Goal: Complete application form

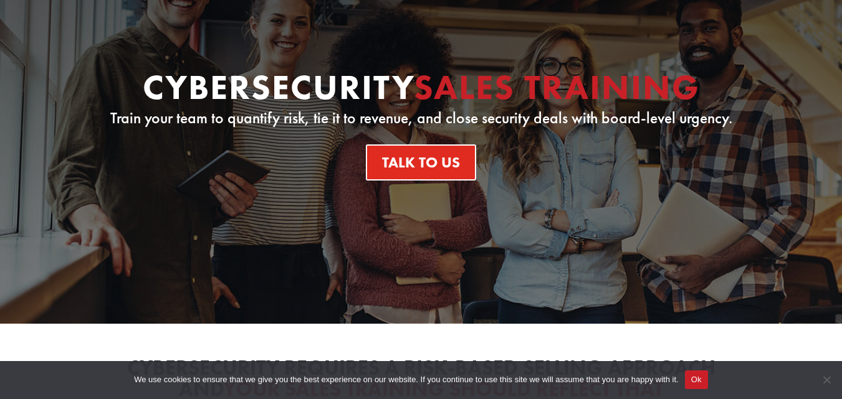
scroll to position [124, 0]
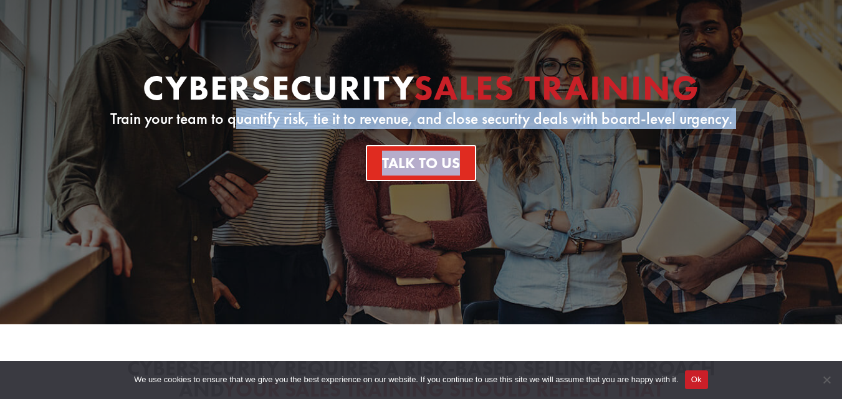
drag, startPoint x: 233, startPoint y: 130, endPoint x: 590, endPoint y: 131, distance: 357.1
click at [552, 131] on div "Cybersecurity Sales Training Train your team to quantify risk, tie it to revenu…" at bounding box center [421, 125] width 673 height 111
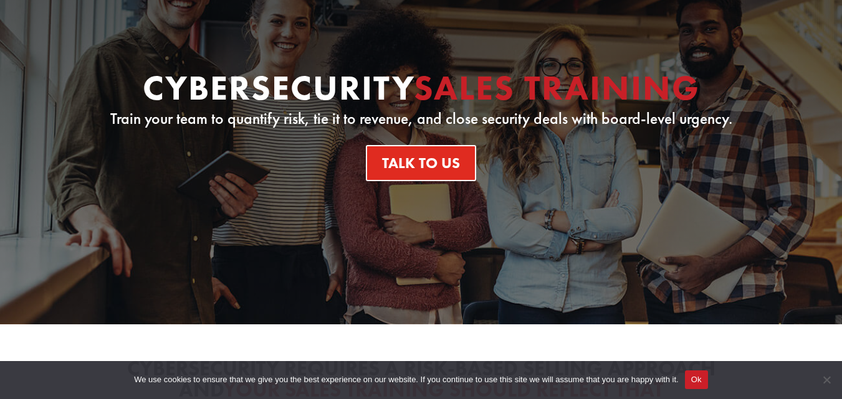
click at [660, 135] on div "Cybersecurity Sales Training Train your team to quantify risk, tie it to revenu…" at bounding box center [421, 125] width 673 height 111
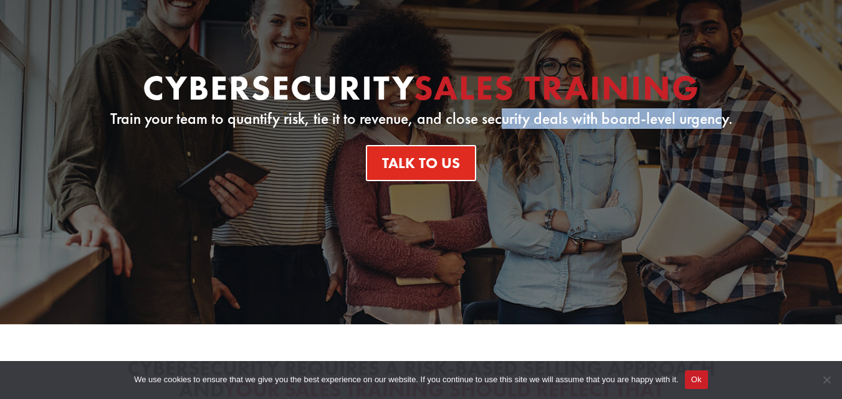
drag, startPoint x: 500, startPoint y: 123, endPoint x: 724, endPoint y: 123, distance: 223.7
click at [724, 123] on p "Train your team to quantify risk, tie it to revenue, and close security deals w…" at bounding box center [421, 119] width 673 height 15
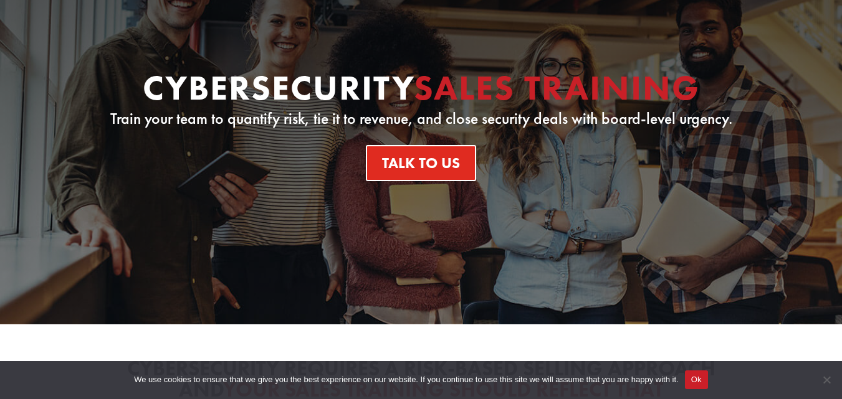
drag, startPoint x: 720, startPoint y: 141, endPoint x: 669, endPoint y: 163, distance: 55.6
click at [720, 141] on div "Cybersecurity Sales Training Train your team to quantify risk, tie it to revenu…" at bounding box center [421, 125] width 673 height 111
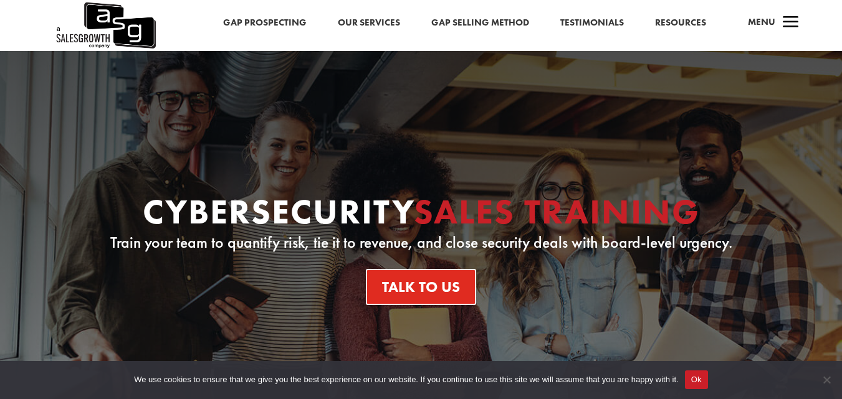
scroll to position [374, 0]
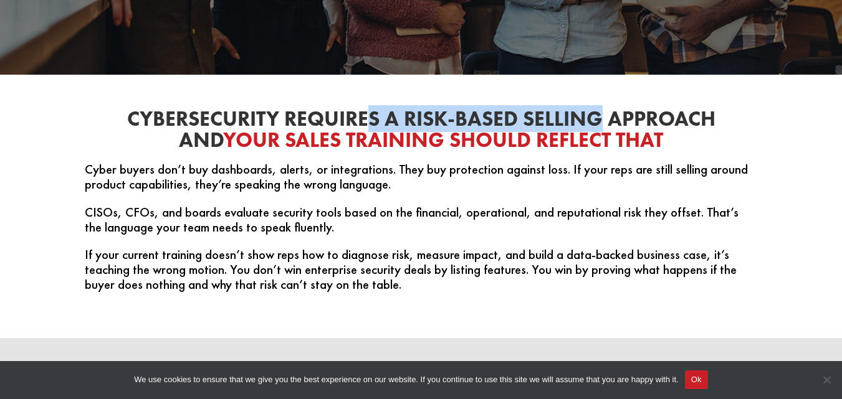
drag, startPoint x: 463, startPoint y: 121, endPoint x: 342, endPoint y: 118, distance: 120.9
click at [342, 118] on h2 "Cybersecurity Requires a Risk-Based Selling Approach and Your Sales Training Sh…" at bounding box center [421, 132] width 673 height 48
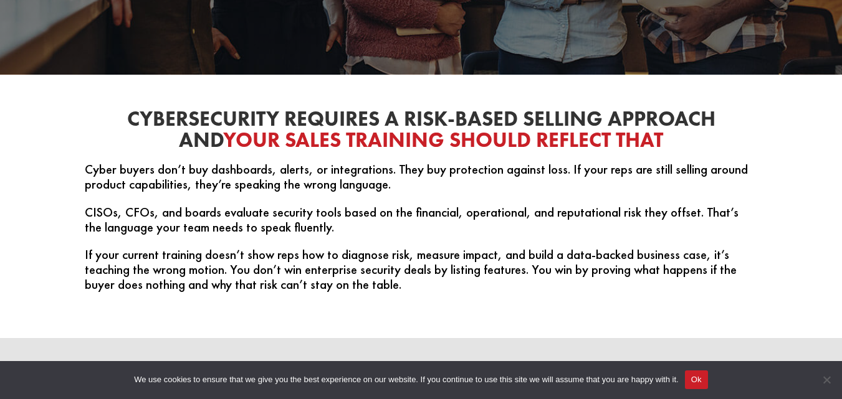
click at [387, 136] on span "Your Sales Training Should Reflect That" at bounding box center [443, 140] width 440 height 27
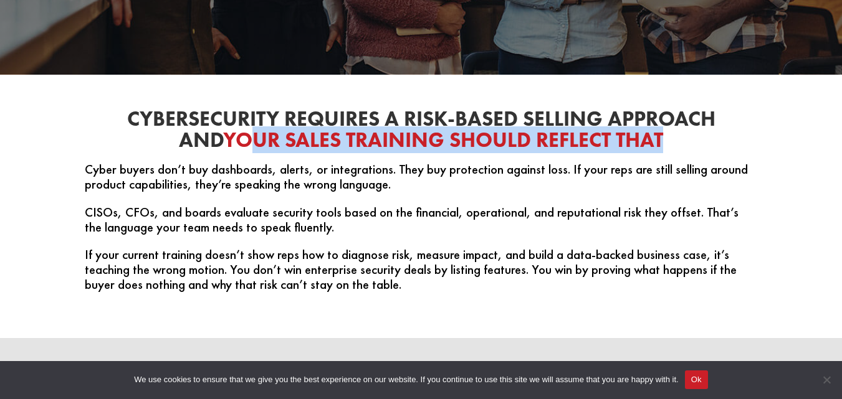
drag, startPoint x: 235, startPoint y: 152, endPoint x: 682, endPoint y: 152, distance: 447.4
click at [682, 152] on h2 "Cybersecurity Requires a Risk-Based Selling Approach and Your Sales Training Sh…" at bounding box center [421, 132] width 673 height 48
click at [683, 152] on h2 "Cybersecurity Requires a Risk-Based Selling Approach and Your Sales Training Sh…" at bounding box center [421, 132] width 673 height 48
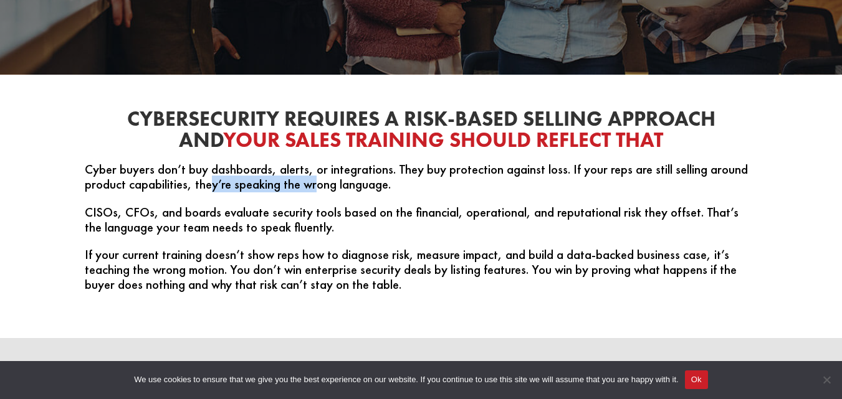
drag, startPoint x: 211, startPoint y: 185, endPoint x: 324, endPoint y: 191, distance: 113.6
click at [316, 189] on p "Cyber buyers don’t buy dashboards, alerts, or integrations. They buy protection…" at bounding box center [421, 183] width 673 height 43
click at [326, 191] on p "Cyber buyers don’t buy dashboards, alerts, or integrations. They buy protection…" at bounding box center [421, 183] width 673 height 43
drag, startPoint x: 357, startPoint y: 187, endPoint x: 373, endPoint y: 188, distance: 16.2
click at [366, 187] on p "Cyber buyers don’t buy dashboards, alerts, or integrations. They buy protection…" at bounding box center [421, 183] width 673 height 43
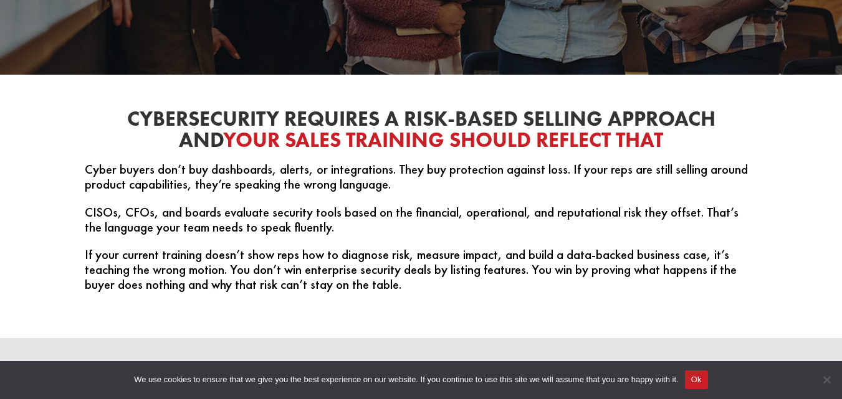
click at [400, 189] on p "Cyber buyers don’t buy dashboards, alerts, or integrations. They buy protection…" at bounding box center [421, 183] width 673 height 43
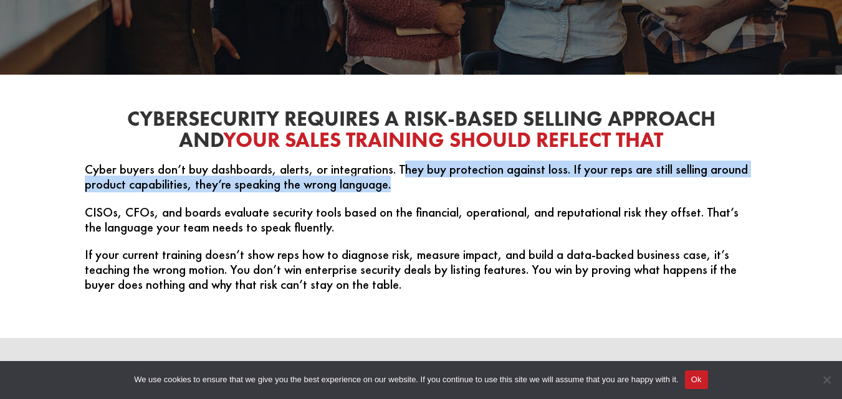
drag, startPoint x: 400, startPoint y: 189, endPoint x: 399, endPoint y: 167, distance: 21.8
click at [399, 167] on p "Cyber buyers don’t buy dashboards, alerts, or integrations. They buy protection…" at bounding box center [421, 183] width 673 height 43
click at [413, 187] on p "Cyber buyers don’t buy dashboards, alerts, or integrations. They buy protection…" at bounding box center [421, 183] width 673 height 43
drag, startPoint x: 413, startPoint y: 175, endPoint x: 473, endPoint y: 194, distance: 62.7
click at [473, 194] on p "Cyber buyers don’t buy dashboards, alerts, or integrations. They buy protection…" at bounding box center [421, 183] width 673 height 43
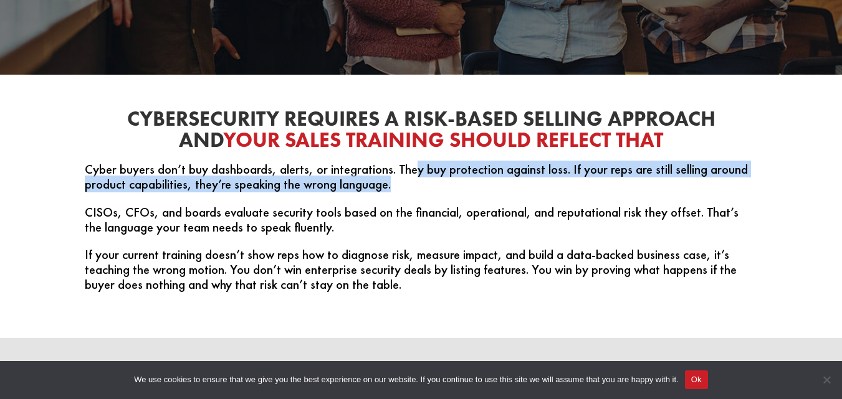
click at [473, 194] on p "Cyber buyers don’t buy dashboards, alerts, or integrations. They buy protection…" at bounding box center [421, 183] width 673 height 43
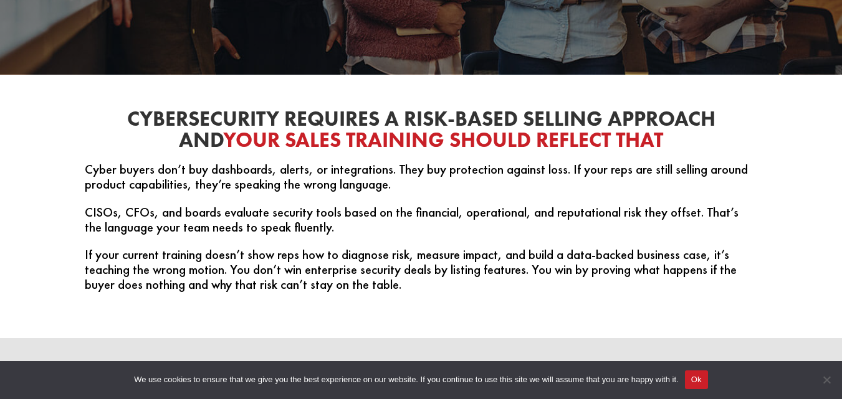
drag, startPoint x: 206, startPoint y: 214, endPoint x: 229, endPoint y: 221, distance: 23.5
click at [211, 215] on p "CISOs, CFOs, and boards evaluate security tools based on the financial, operati…" at bounding box center [421, 226] width 673 height 43
drag, startPoint x: 229, startPoint y: 221, endPoint x: 324, endPoint y: 224, distance: 95.4
click at [324, 224] on p "CISOs, CFOs, and boards evaluate security tools based on the financial, operati…" at bounding box center [421, 226] width 673 height 43
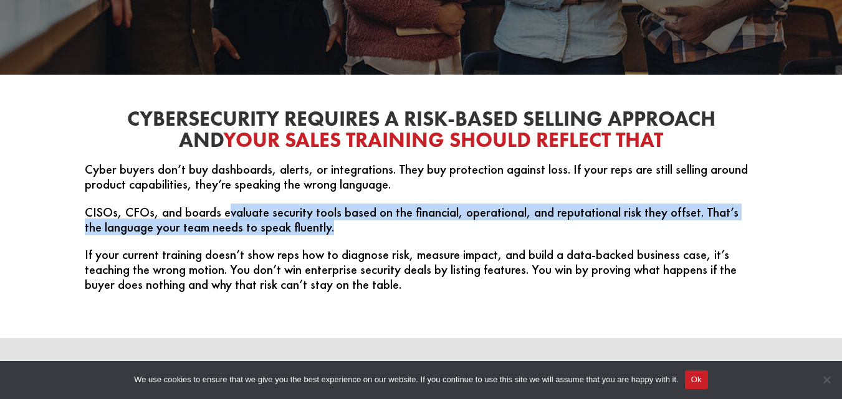
click at [334, 237] on p "CISOs, CFOs, and boards evaluate security tools based on the financial, operati…" at bounding box center [421, 226] width 673 height 43
drag, startPoint x: 343, startPoint y: 244, endPoint x: 347, endPoint y: 254, distance: 10.9
click at [343, 245] on p "CISOs, CFOs, and boards evaluate security tools based on the financial, operati…" at bounding box center [421, 226] width 673 height 43
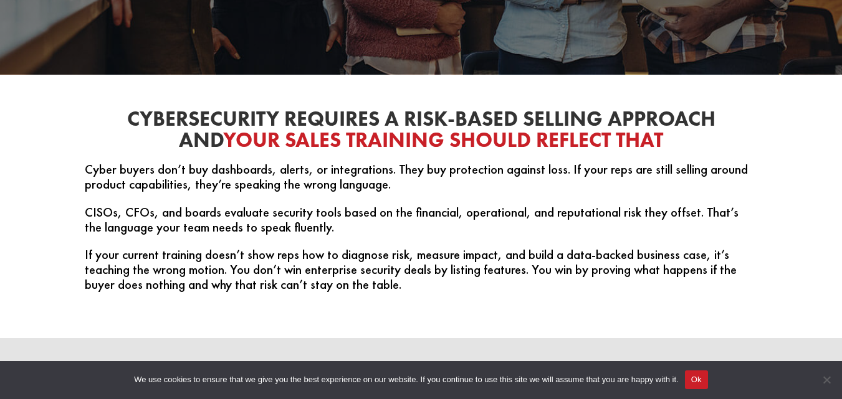
click at [348, 256] on p "If your current training doesn’t show reps how to diagnose risk, measure impact…" at bounding box center [421, 269] width 673 height 44
click at [348, 268] on p "If your current training doesn’t show reps how to diagnose risk, measure impact…" at bounding box center [421, 269] width 673 height 44
drag, startPoint x: 396, startPoint y: 265, endPoint x: 284, endPoint y: 266, distance: 112.2
click at [284, 266] on p "If your current training doesn’t show reps how to diagnose risk, measure impact…" at bounding box center [421, 269] width 673 height 44
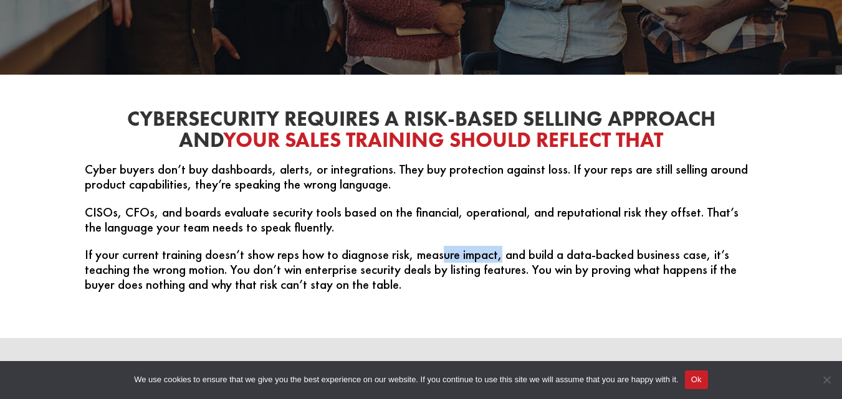
drag, startPoint x: 481, startPoint y: 261, endPoint x: 499, endPoint y: 261, distance: 17.4
click at [499, 261] on p "If your current training doesn’t show reps how to diagnose risk, measure impact…" at bounding box center [421, 269] width 673 height 44
click at [500, 261] on p "If your current training doesn’t show reps how to diagnose risk, measure impact…" at bounding box center [421, 269] width 673 height 44
click at [532, 254] on p "If your current training doesn’t show reps how to diagnose risk, measure impact…" at bounding box center [421, 269] width 673 height 44
drag, startPoint x: 657, startPoint y: 253, endPoint x: 667, endPoint y: 254, distance: 9.4
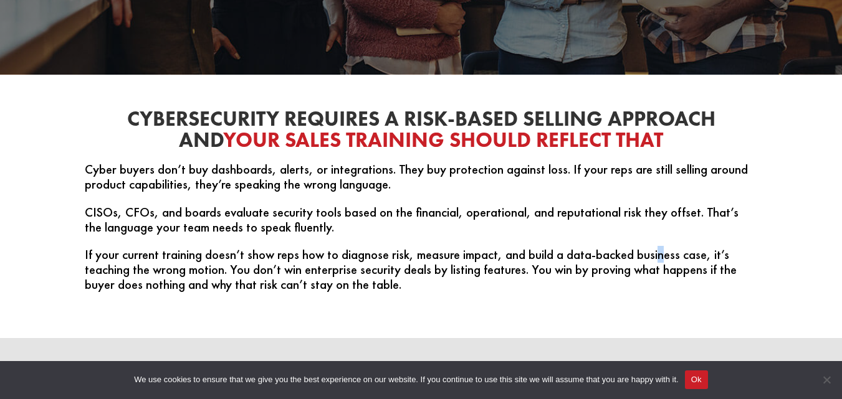
click at [662, 253] on p "If your current training doesn’t show reps how to diagnose risk, measure impact…" at bounding box center [421, 269] width 673 height 44
drag, startPoint x: 710, startPoint y: 257, endPoint x: 694, endPoint y: 257, distance: 16.2
click at [695, 257] on p "If your current training doesn’t show reps how to diagnose risk, measure impact…" at bounding box center [421, 269] width 673 height 44
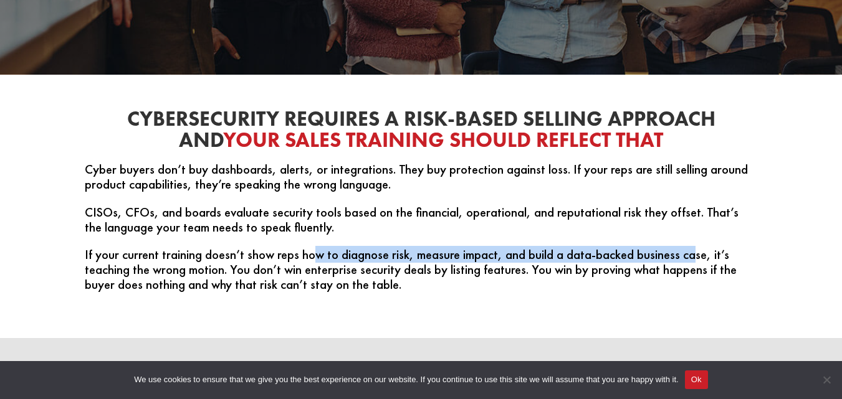
drag, startPoint x: 694, startPoint y: 257, endPoint x: 265, endPoint y: 262, distance: 429.4
click at [265, 262] on p "If your current training doesn’t show reps how to diagnose risk, measure impact…" at bounding box center [421, 269] width 673 height 44
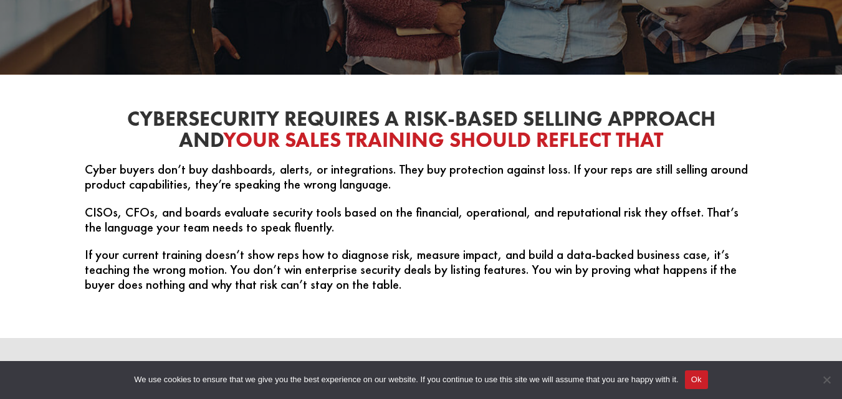
click at [227, 280] on p "If your current training doesn’t show reps how to diagnose risk, measure impact…" at bounding box center [421, 269] width 673 height 44
drag, startPoint x: 219, startPoint y: 280, endPoint x: 418, endPoint y: 272, distance: 198.9
click at [418, 272] on p "If your current training doesn’t show reps how to diagnose risk, measure impact…" at bounding box center [421, 269] width 673 height 44
drag, startPoint x: 407, startPoint y: 272, endPoint x: 430, endPoint y: 276, distance: 23.5
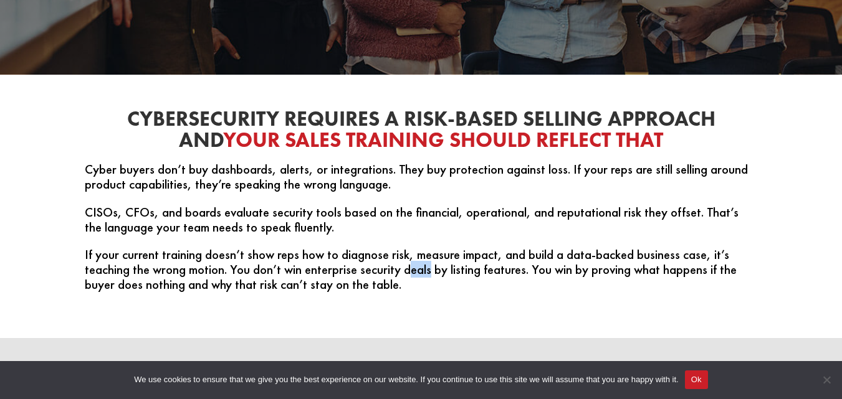
click at [429, 275] on p "If your current training doesn’t show reps how to diagnose risk, measure impact…" at bounding box center [421, 269] width 673 height 44
click at [432, 277] on p "If your current training doesn’t show reps how to diagnose risk, measure impact…" at bounding box center [421, 269] width 673 height 44
click at [582, 307] on div "Cybersecurity Requires a Risk-Based Selling Approach and Your Sales Training Sh…" at bounding box center [421, 200] width 673 height 217
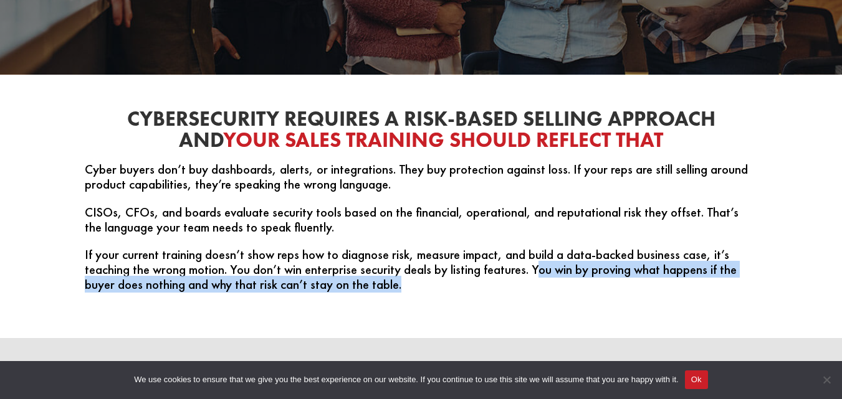
drag, startPoint x: 537, startPoint y: 269, endPoint x: 512, endPoint y: 283, distance: 29.3
click at [512, 283] on p "If your current training doesn’t show reps how to diagnose risk, measure impact…" at bounding box center [421, 269] width 673 height 44
click at [512, 292] on p "If your current training doesn’t show reps how to diagnose risk, measure impact…" at bounding box center [421, 269] width 673 height 44
drag, startPoint x: 461, startPoint y: 302, endPoint x: 452, endPoint y: 299, distance: 9.3
click at [459, 302] on div "Cybersecurity Requires a Risk-Based Selling Approach and Your Sales Training Sh…" at bounding box center [421, 200] width 673 height 217
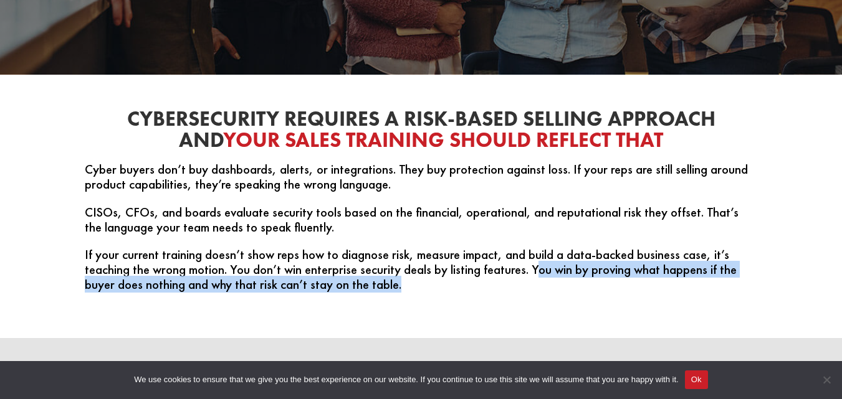
drag, startPoint x: 446, startPoint y: 290, endPoint x: 408, endPoint y: 282, distance: 38.3
click at [445, 289] on p "If your current training doesn’t show reps how to diagnose risk, measure impact…" at bounding box center [421, 269] width 673 height 44
click at [368, 282] on p "If your current training doesn’t show reps how to diagnose risk, measure impact…" at bounding box center [421, 269] width 673 height 44
click at [81, 318] on div "Cybersecurity Requires a Risk-Based Selling Approach and Your Sales Training Sh…" at bounding box center [421, 207] width 842 height 264
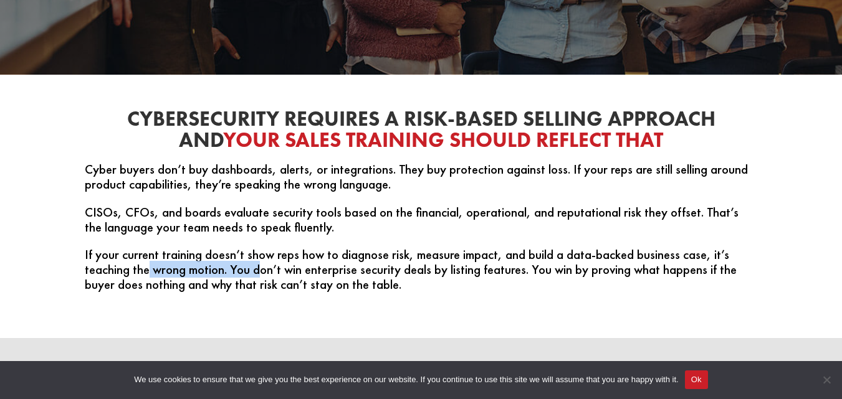
drag, startPoint x: 162, startPoint y: 268, endPoint x: 257, endPoint y: 270, distance: 94.8
click at [257, 270] on p "If your current training doesn’t show reps how to diagnose risk, measure impact…" at bounding box center [421, 269] width 673 height 44
drag, startPoint x: 356, startPoint y: 294, endPoint x: 492, endPoint y: 285, distance: 136.7
click at [359, 292] on p "If your current training doesn’t show reps how to diagnose risk, measure impact…" at bounding box center [421, 269] width 673 height 44
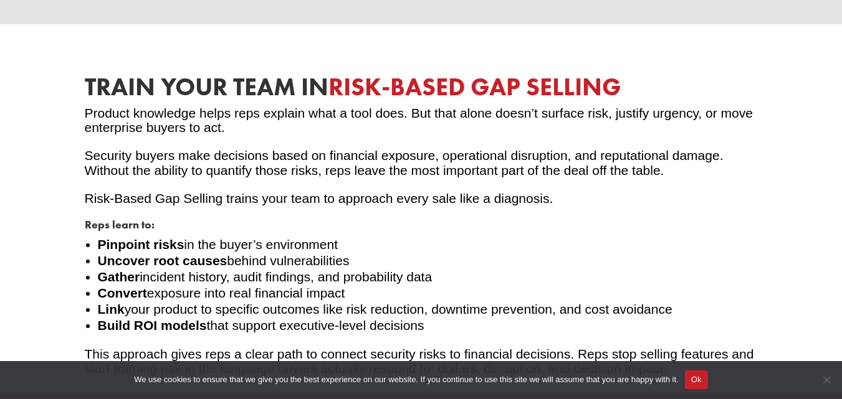
scroll to position [872, 0]
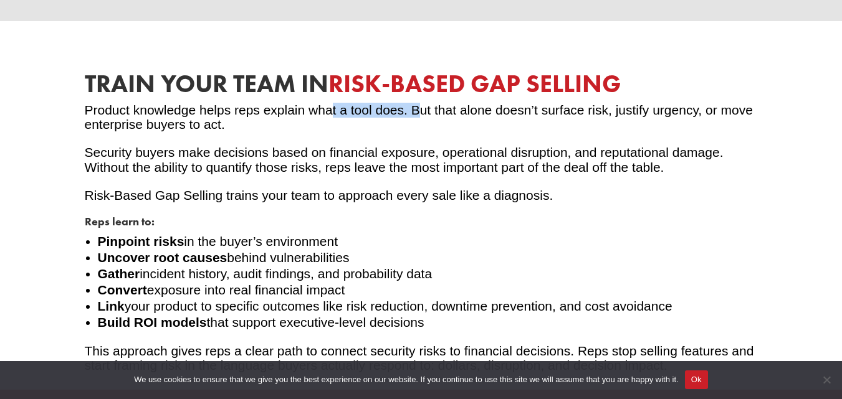
drag, startPoint x: 332, startPoint y: 116, endPoint x: 423, endPoint y: 116, distance: 90.4
click at [423, 116] on p "Product knowledge helps reps explain what a tool does. But that alone doesn’t s…" at bounding box center [421, 124] width 673 height 43
click at [431, 129] on p "Product knowledge helps reps explain what a tool does. But that alone doesn’t s…" at bounding box center [421, 124] width 673 height 43
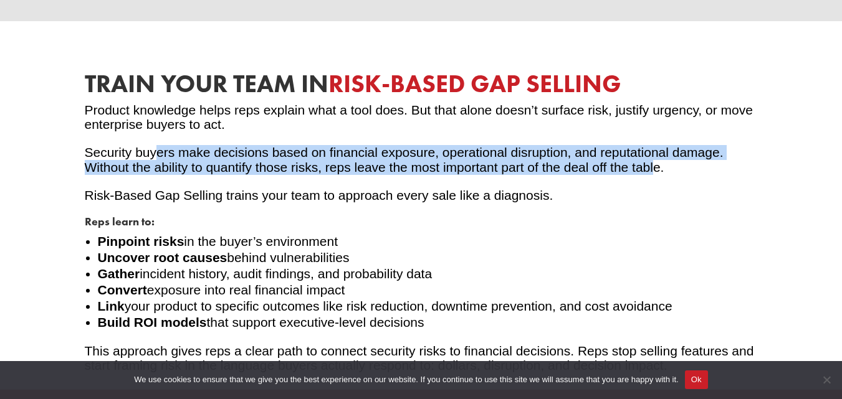
drag, startPoint x: 155, startPoint y: 152, endPoint x: 660, endPoint y: 178, distance: 505.4
click at [657, 176] on p "Security buyers make decisions based on financial exposure, operational disrupt…" at bounding box center [421, 166] width 673 height 43
click at [660, 178] on p "Security buyers make decisions based on financial exposure, operational disrupt…" at bounding box center [421, 166] width 673 height 43
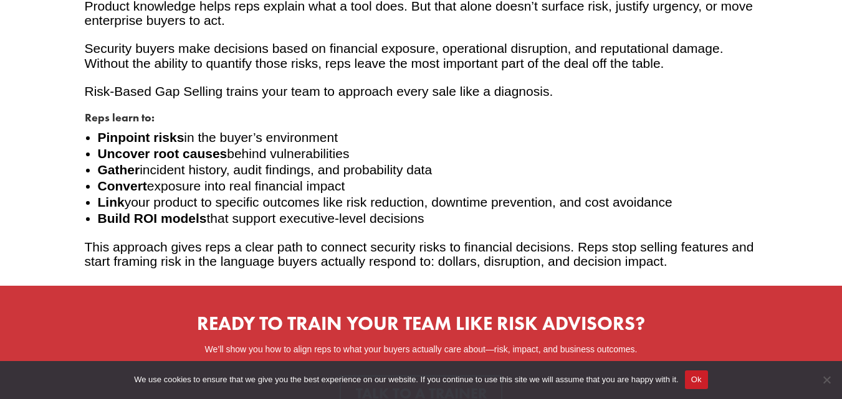
scroll to position [997, 0]
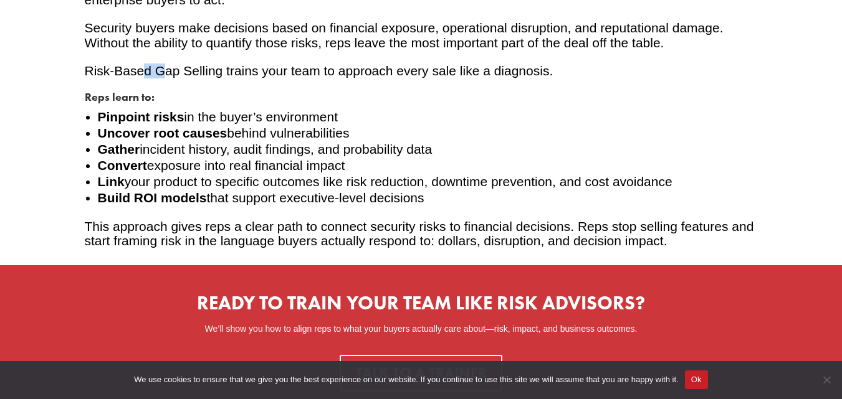
drag, startPoint x: 142, startPoint y: 79, endPoint x: 165, endPoint y: 82, distance: 22.7
click at [165, 82] on p "Risk-Based Gap Selling trains your team to approach every sale like a diagnosis." at bounding box center [421, 78] width 673 height 28
click at [175, 82] on p "Risk-Based Gap Selling trains your team to approach every sale like a diagnosis." at bounding box center [421, 78] width 673 height 28
drag, startPoint x: 180, startPoint y: 75, endPoint x: 32, endPoint y: 74, distance: 148.3
click at [29, 73] on div "Train Your Team in Risk-Based Gap Selling Product knowledge helps reps explain …" at bounding box center [421, 82] width 842 height 370
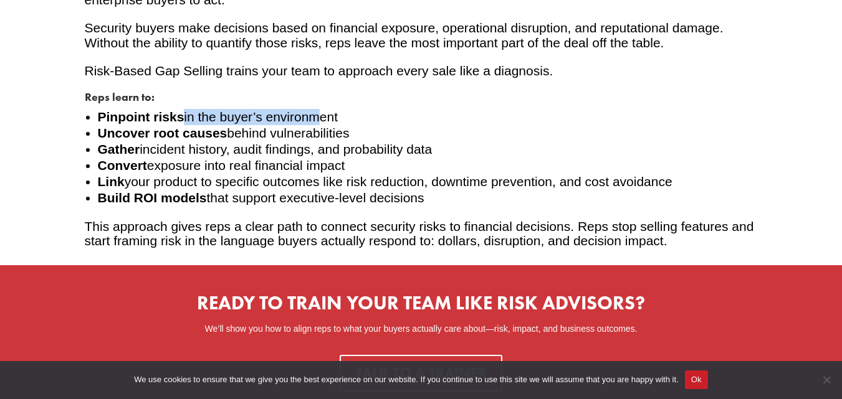
drag, startPoint x: 184, startPoint y: 115, endPoint x: 317, endPoint y: 125, distance: 133.1
click at [317, 125] on li "Pinpoint risks in the buyer’s environment" at bounding box center [428, 117] width 660 height 16
click at [252, 141] on li "Uncover root causes behind vulnerabilities" at bounding box center [428, 133] width 660 height 16
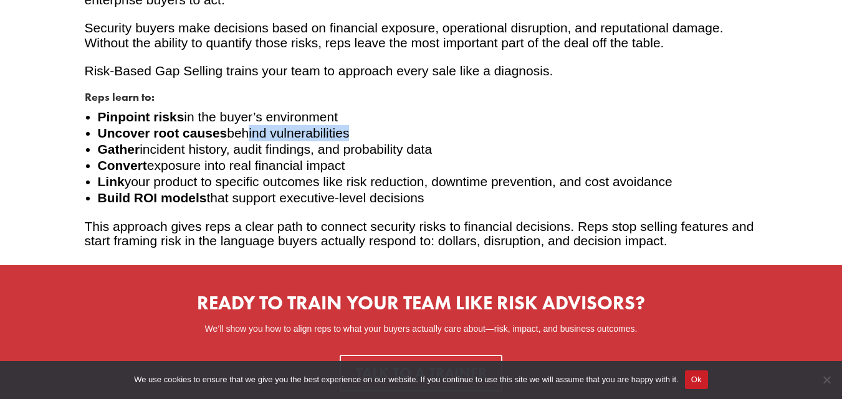
drag, startPoint x: 244, startPoint y: 141, endPoint x: 386, endPoint y: 141, distance: 142.1
click at [350, 141] on li "Uncover root causes behind vulnerabilities" at bounding box center [428, 133] width 660 height 16
click at [388, 141] on li "Uncover root causes behind vulnerabilities" at bounding box center [428, 133] width 660 height 16
click at [335, 125] on li "Pinpoint risks in the buyer’s environment" at bounding box center [428, 117] width 660 height 16
drag, startPoint x: 147, startPoint y: 116, endPoint x: 209, endPoint y: 125, distance: 62.3
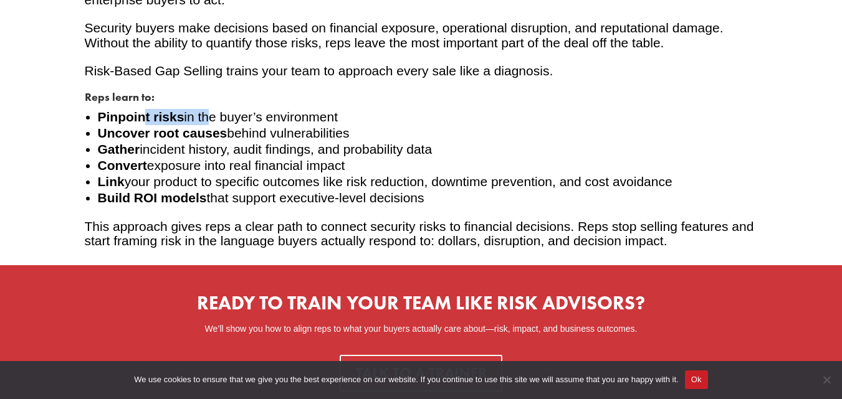
click at [209, 125] on li "Pinpoint risks in the buyer’s environment" at bounding box center [428, 117] width 660 height 16
click at [265, 123] on li "Pinpoint risks in the buyer’s environment" at bounding box center [428, 117] width 660 height 16
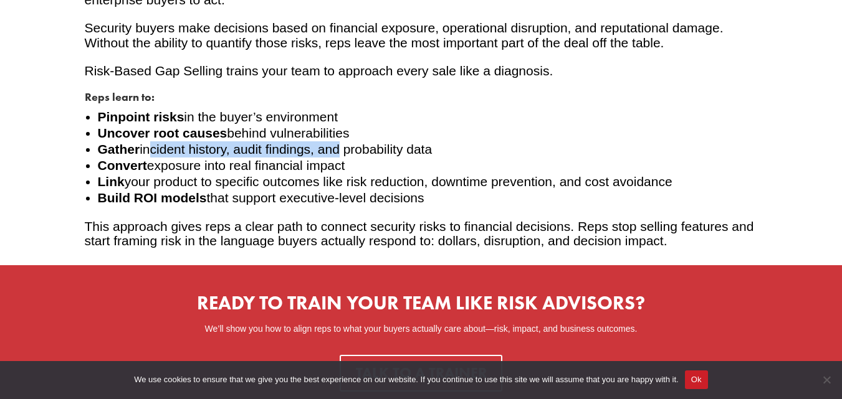
drag, startPoint x: 146, startPoint y: 157, endPoint x: 385, endPoint y: 146, distance: 238.9
click at [351, 152] on li "Gather incident history, audit findings, and probability data" at bounding box center [428, 149] width 660 height 16
click at [385, 146] on li "Gather incident history, audit findings, and probability data" at bounding box center [428, 149] width 660 height 16
drag, startPoint x: 409, startPoint y: 147, endPoint x: 466, endPoint y: 150, distance: 56.8
click at [466, 150] on li "Gather incident history, audit findings, and probability data" at bounding box center [428, 149] width 660 height 16
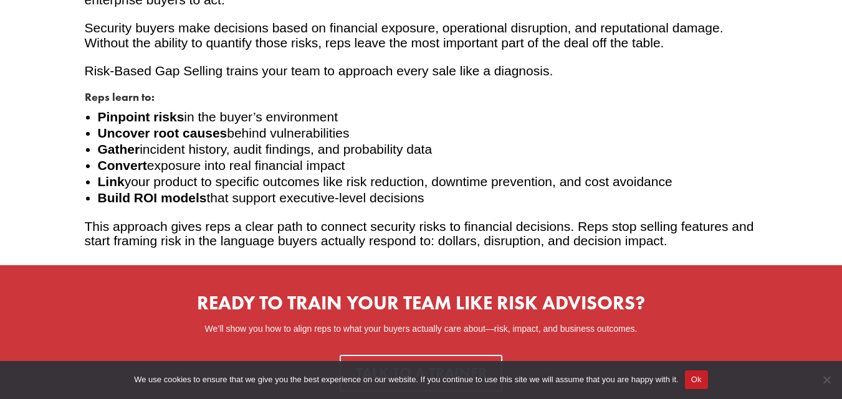
click at [421, 155] on li "Gather incident history, audit findings, and probability data" at bounding box center [428, 149] width 660 height 16
drag, startPoint x: 357, startPoint y: 168, endPoint x: 294, endPoint y: 160, distance: 64.2
click at [296, 161] on li "Convert exposure into real financial impact" at bounding box center [428, 166] width 660 height 16
drag, startPoint x: 290, startPoint y: 160, endPoint x: 274, endPoint y: 160, distance: 15.6
click at [274, 158] on li "Gather incident history, audit findings, and probability data" at bounding box center [428, 149] width 660 height 16
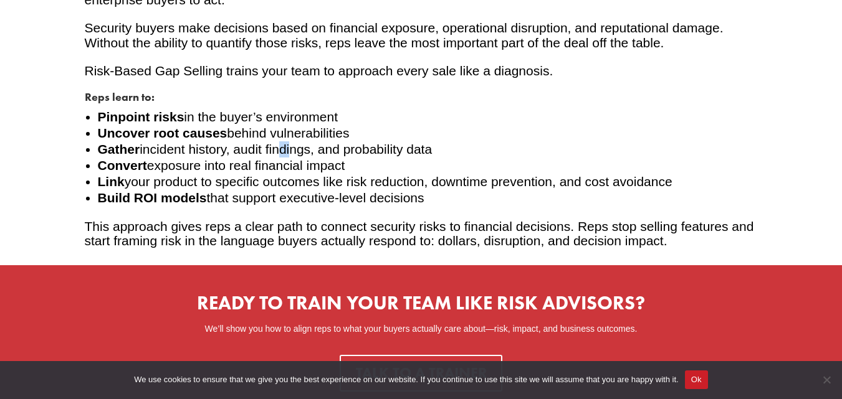
click at [274, 158] on li "Gather incident history, audit findings, and probability data" at bounding box center [428, 149] width 660 height 16
click at [261, 158] on li "Gather incident history, audit findings, and probability data" at bounding box center [428, 149] width 660 height 16
drag, startPoint x: 279, startPoint y: 159, endPoint x: 381, endPoint y: 155, distance: 102.9
click at [381, 155] on li "Gather incident history, audit findings, and probability data" at bounding box center [428, 149] width 660 height 16
drag, startPoint x: 391, startPoint y: 151, endPoint x: 385, endPoint y: 151, distance: 6.9
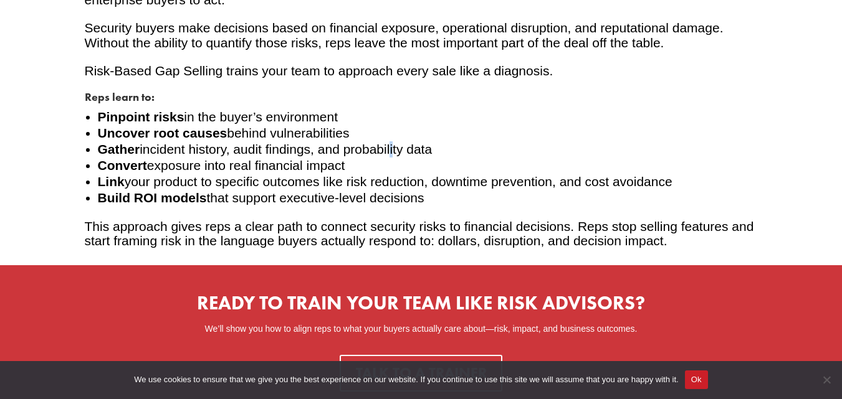
click at [393, 151] on li "Gather incident history, audit findings, and probability data" at bounding box center [428, 149] width 660 height 16
drag, startPoint x: 284, startPoint y: 157, endPoint x: 230, endPoint y: 168, distance: 54.6
click at [274, 161] on ul "Pinpoint risks in the buyer’s environment Uncover root causes behind vulnerabil…" at bounding box center [421, 164] width 673 height 110
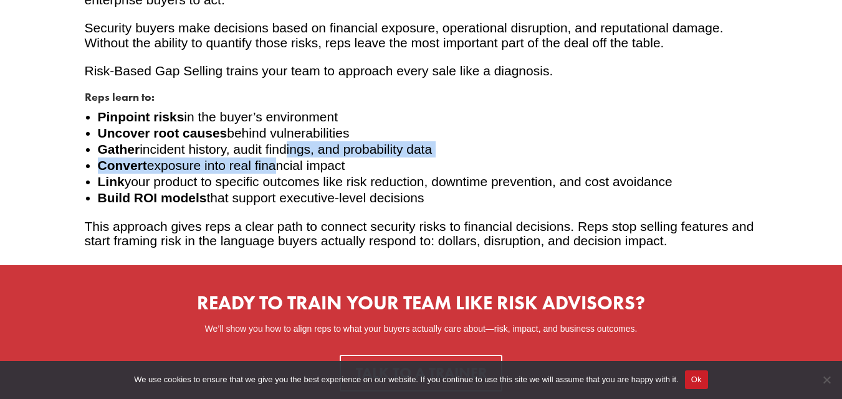
click at [259, 174] on li "Convert exposure into real financial impact" at bounding box center [428, 166] width 660 height 16
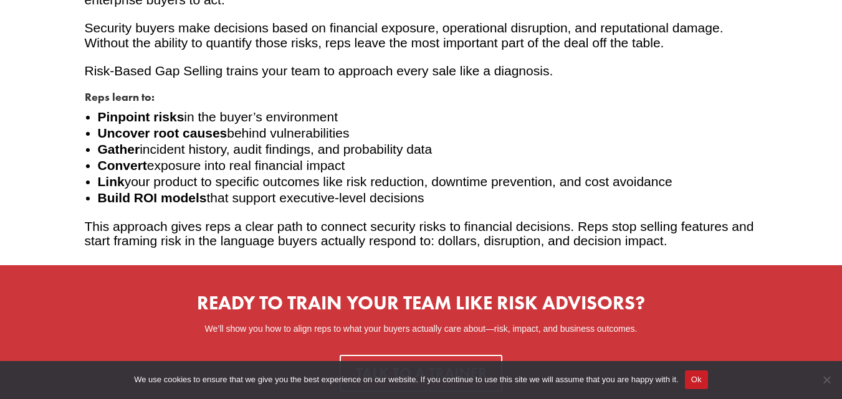
click at [254, 185] on li "Link your product to specific outcomes like risk reduction, downtime prevention…" at bounding box center [428, 182] width 660 height 16
drag, startPoint x: 249, startPoint y: 187, endPoint x: 333, endPoint y: 187, distance: 84.1
click at [322, 189] on li "Link your product to specific outcomes like risk reduction, downtime prevention…" at bounding box center [428, 182] width 660 height 16
drag, startPoint x: 333, startPoint y: 187, endPoint x: 353, endPoint y: 180, distance: 20.5
click at [336, 187] on li "Link your product to specific outcomes like risk reduction, downtime prevention…" at bounding box center [428, 182] width 660 height 16
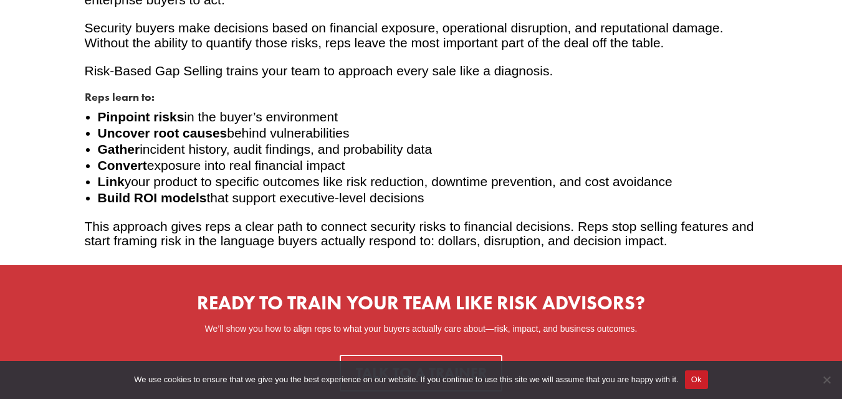
click at [360, 179] on li "Link your product to specific outcomes like risk reduction, downtime prevention…" at bounding box center [428, 182] width 660 height 16
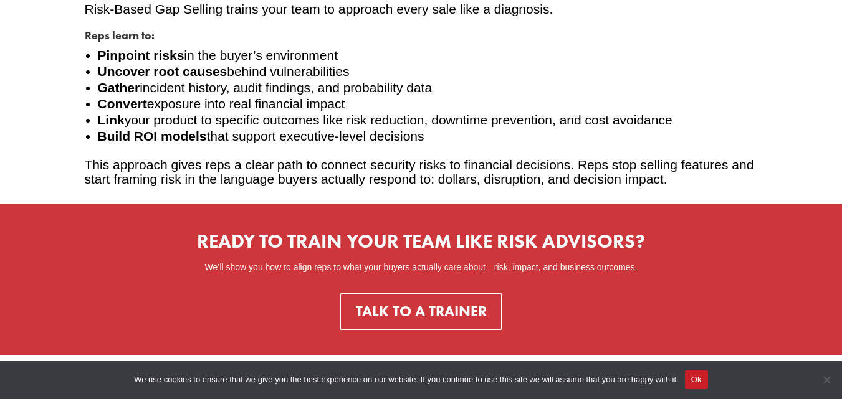
scroll to position [1059, 0]
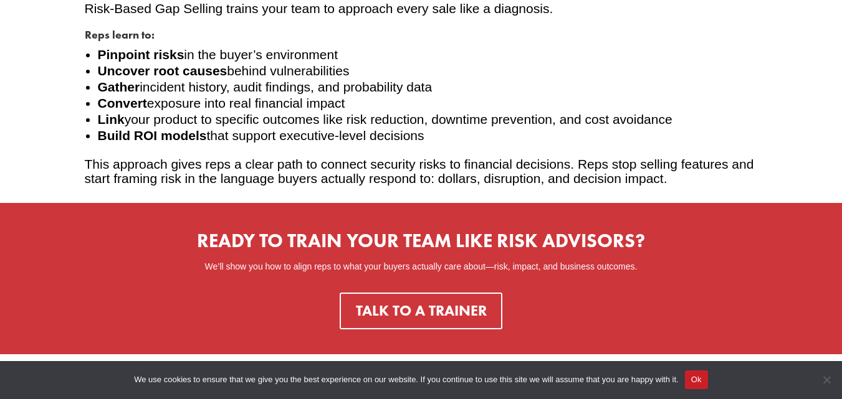
drag, startPoint x: 183, startPoint y: 141, endPoint x: 482, endPoint y: 142, distance: 299.8
click at [482, 142] on li "Build ROI models that support executive-level decisions" at bounding box center [428, 136] width 660 height 16
drag, startPoint x: 480, startPoint y: 145, endPoint x: 467, endPoint y: 158, distance: 18.1
click at [480, 144] on li "Build ROI models that support executive-level decisions" at bounding box center [428, 136] width 660 height 16
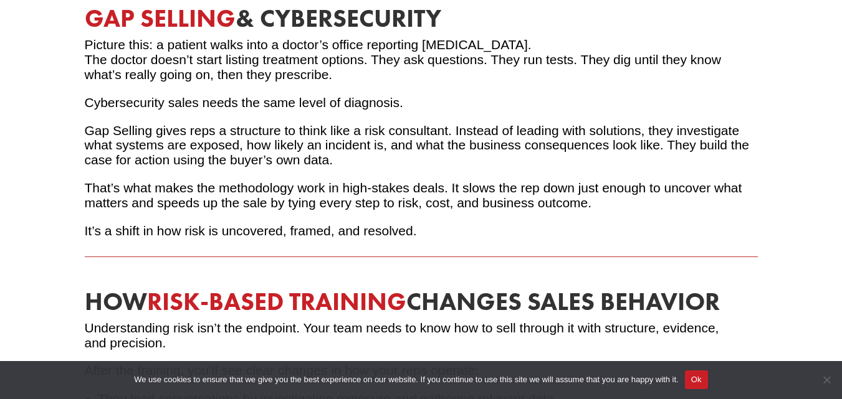
scroll to position [2057, 0]
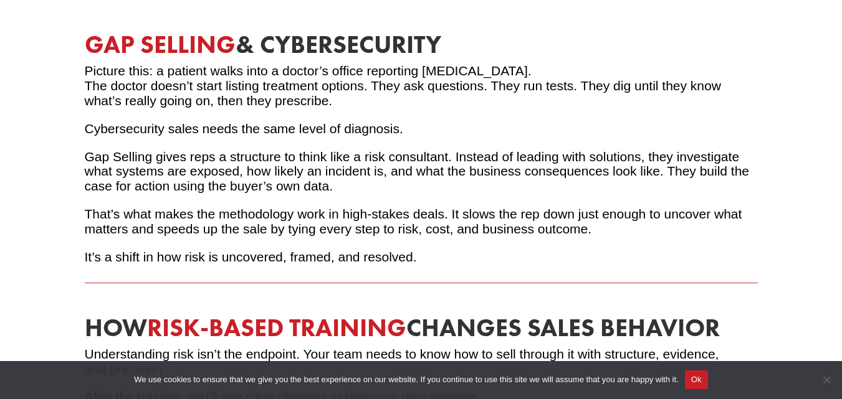
drag, startPoint x: 161, startPoint y: 47, endPoint x: 474, endPoint y: 59, distance: 312.4
click at [474, 59] on h3 "Gap Selling & Cybersecurity" at bounding box center [421, 47] width 673 height 31
click at [160, 109] on p "Picture this: a patient walks into a doctor’s office reporting chest pain. The …" at bounding box center [421, 92] width 673 height 57
drag, startPoint x: 383, startPoint y: 74, endPoint x: 419, endPoint y: 87, distance: 37.6
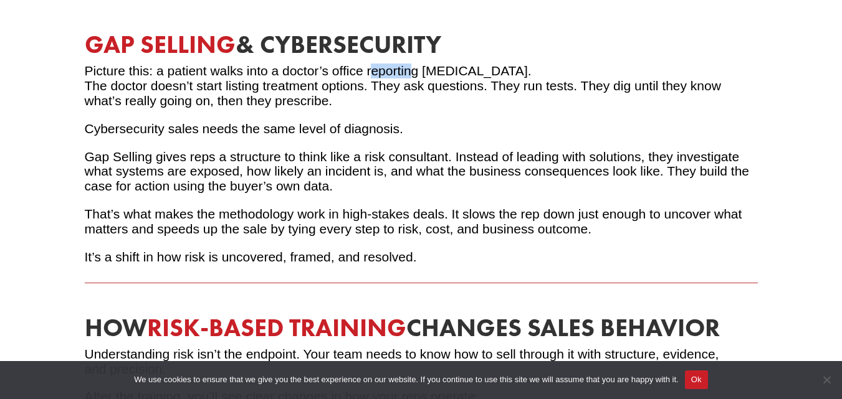
click at [418, 85] on p "Picture this: a patient walks into a doctor’s office reporting chest pain. The …" at bounding box center [421, 92] width 673 height 57
click at [425, 90] on p "Picture this: a patient walks into a doctor’s office reporting chest pain. The …" at bounding box center [421, 92] width 673 height 57
drag, startPoint x: 403, startPoint y: 98, endPoint x: 379, endPoint y: 103, distance: 24.9
click at [398, 99] on p "Picture this: a patient walks into a doctor’s office reporting chest pain. The …" at bounding box center [421, 92] width 673 height 57
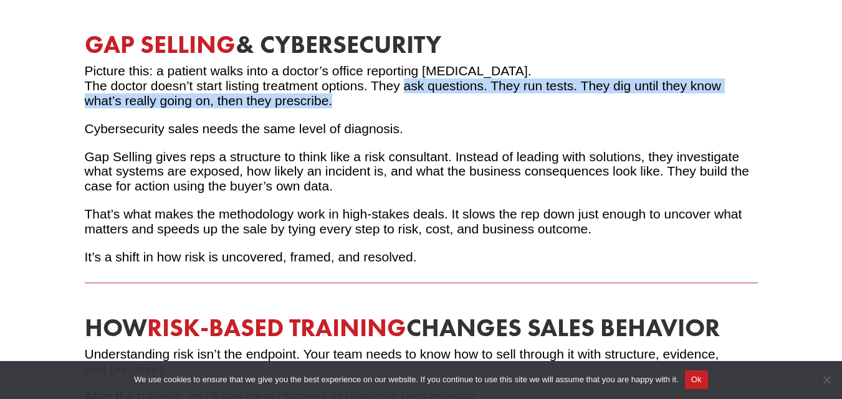
click at [351, 107] on p "Picture this: a patient walks into a doctor’s office reporting chest pain. The …" at bounding box center [421, 92] width 673 height 57
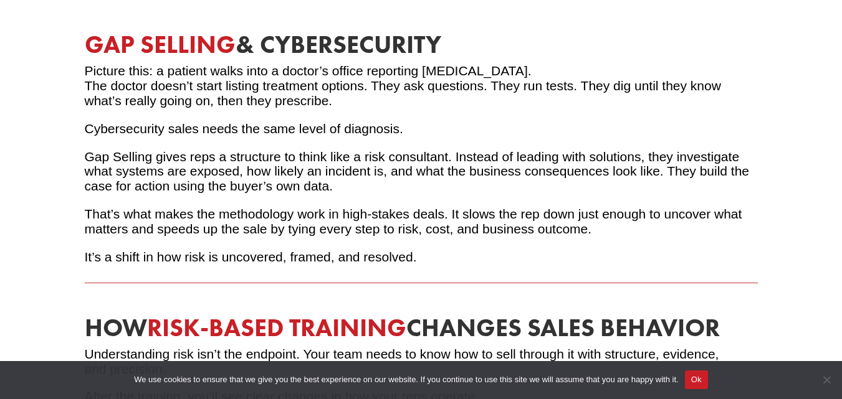
click at [332, 94] on p "Picture this: a patient walks into a doctor’s office reporting chest pain. The …" at bounding box center [421, 92] width 673 height 57
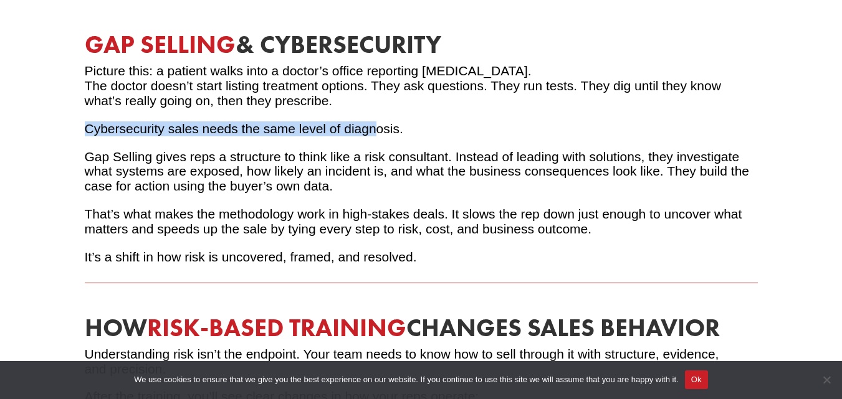
drag, startPoint x: 352, startPoint y: 125, endPoint x: 401, endPoint y: 138, distance: 51.1
click at [392, 135] on div "Gap Selling & Cybersecurity Picture this: a patient walks into a doctor’s offic…" at bounding box center [421, 148] width 673 height 232
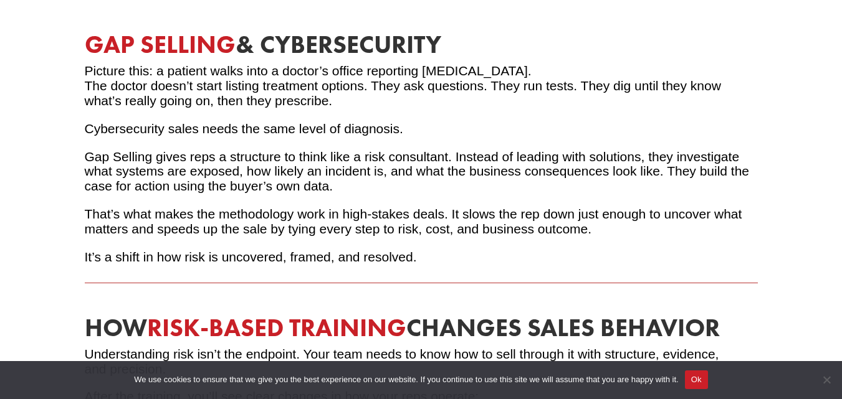
click at [408, 142] on p "Cybersecurity sales needs the same level of diagnosis." at bounding box center [421, 136] width 673 height 28
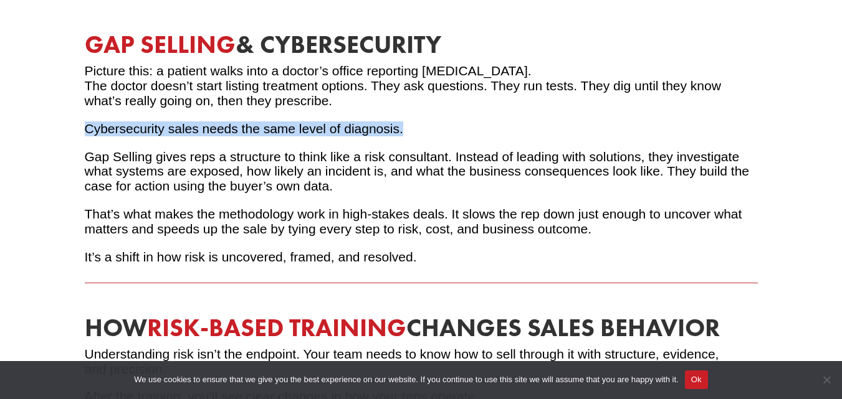
drag, startPoint x: 409, startPoint y: 142, endPoint x: 85, endPoint y: 131, distance: 324.9
click at [85, 131] on p "Cybersecurity sales needs the same level of diagnosis." at bounding box center [421, 136] width 673 height 28
drag, startPoint x: 85, startPoint y: 131, endPoint x: 100, endPoint y: 153, distance: 26.6
click at [87, 131] on p "Cybersecurity sales needs the same level of diagnosis." at bounding box center [421, 136] width 673 height 28
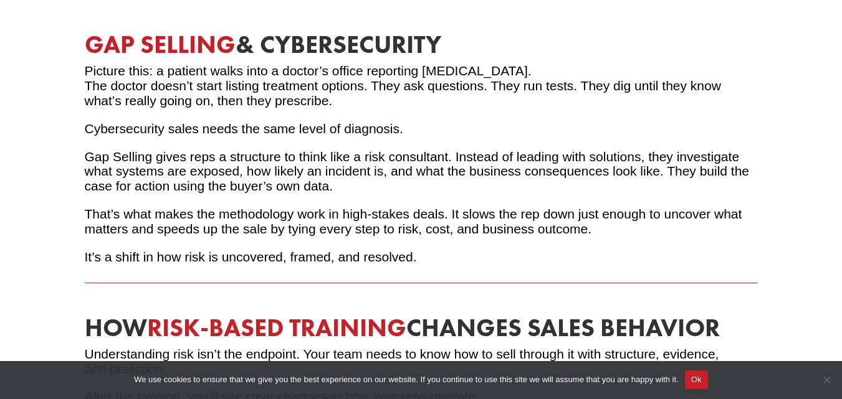
click at [100, 158] on p "Gap Selling gives reps a structure to think like a risk consultant. Instead of …" at bounding box center [421, 178] width 673 height 57
drag, startPoint x: 119, startPoint y: 174, endPoint x: 220, endPoint y: 170, distance: 101.1
click at [220, 170] on p "Gap Selling gives reps a structure to think like a risk consultant. Instead of …" at bounding box center [421, 178] width 673 height 57
click at [237, 174] on p "Gap Selling gives reps a structure to think like a risk consultant. Instead of …" at bounding box center [421, 178] width 673 height 57
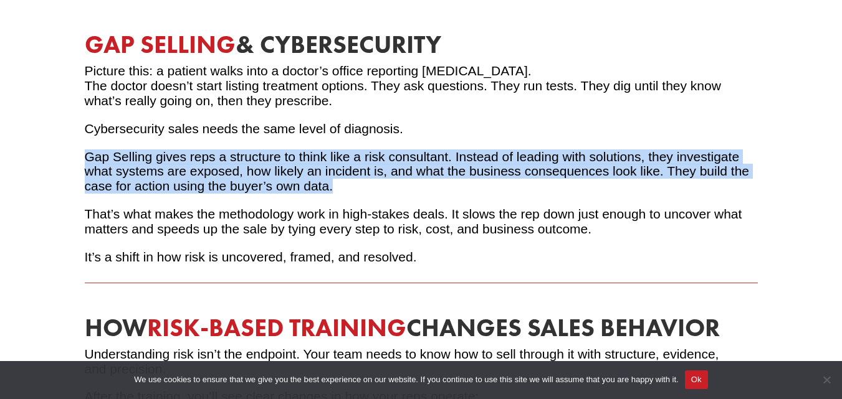
drag, startPoint x: 336, startPoint y: 188, endPoint x: 157, endPoint y: 177, distance: 179.2
click at [59, 159] on div "Gap Selling & Cybersecurity Picture this: a patient walks into a doctor’s offic…" at bounding box center [421, 278] width 842 height 592
click at [173, 183] on p "Gap Selling gives reps a structure to think like a risk consultant. Instead of …" at bounding box center [421, 178] width 673 height 57
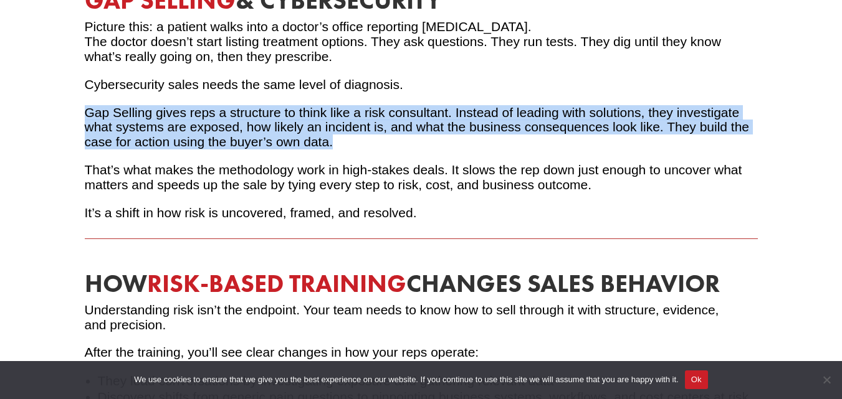
scroll to position [2119, 0]
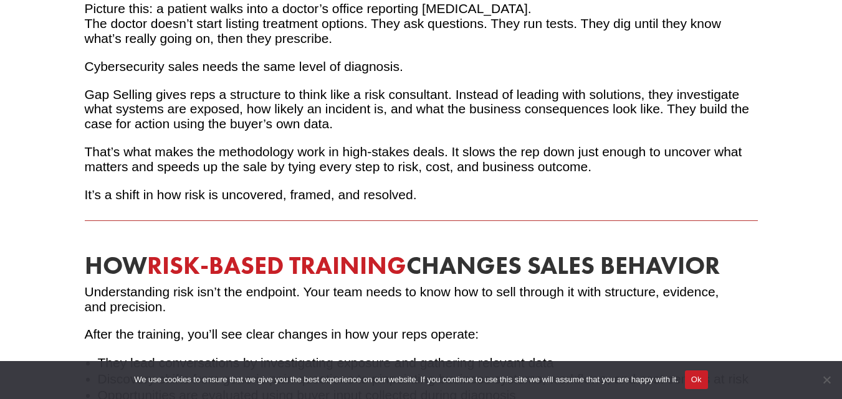
drag, startPoint x: 189, startPoint y: 208, endPoint x: 378, endPoint y: 206, distance: 188.8
click at [356, 208] on div "Gap Selling & Cybersecurity Picture this: a patient walks into a doctor’s offic…" at bounding box center [421, 232] width 673 height 525
drag, startPoint x: 388, startPoint y: 204, endPoint x: 413, endPoint y: 201, distance: 24.4
click at [390, 203] on p "It’s a shift in how risk is uncovered, framed, and resolved." at bounding box center [421, 195] width 673 height 15
drag, startPoint x: 413, startPoint y: 201, endPoint x: 181, endPoint y: 210, distance: 232.6
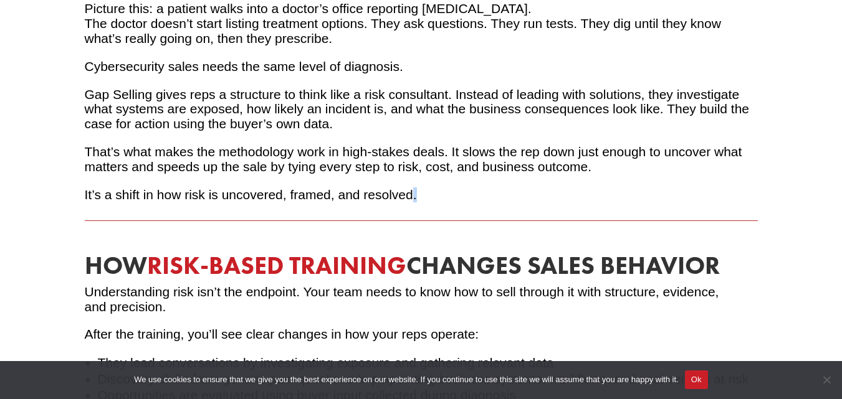
click at [181, 210] on div "Gap Selling & Cybersecurity Picture this: a patient walks into a doctor’s offic…" at bounding box center [421, 232] width 673 height 525
click at [190, 234] on div at bounding box center [421, 228] width 673 height 14
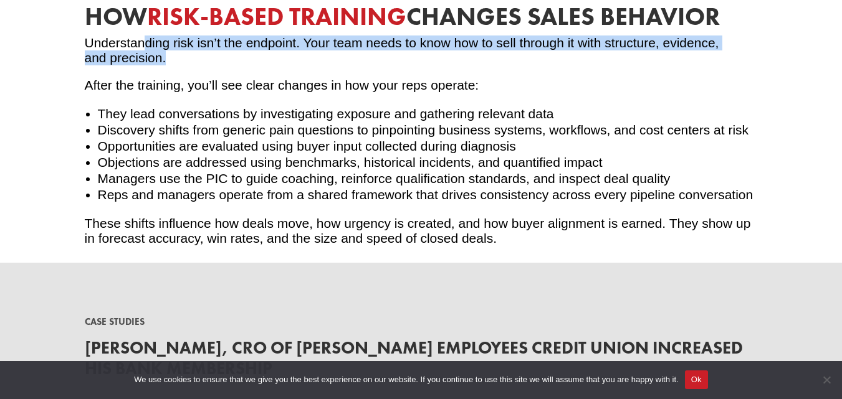
drag, startPoint x: 144, startPoint y: 46, endPoint x: 290, endPoint y: 63, distance: 146.8
click at [290, 63] on p "Understanding risk isn’t the endpoint. Your team needs to know how to sell thro…" at bounding box center [421, 57] width 673 height 43
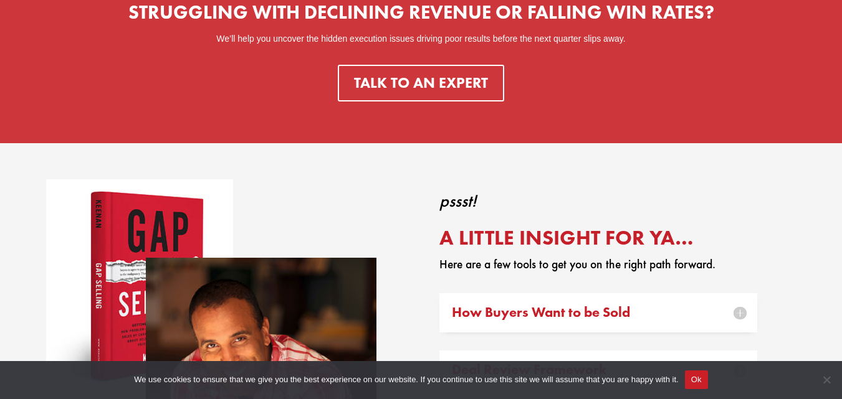
scroll to position [3801, 0]
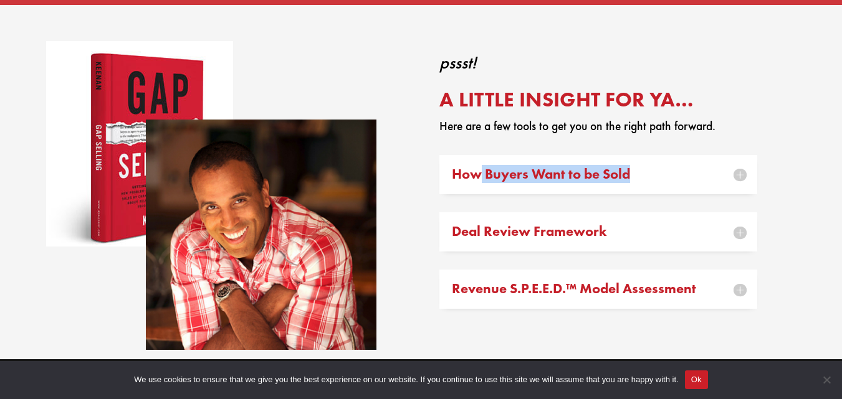
drag, startPoint x: 481, startPoint y: 154, endPoint x: 786, endPoint y: 181, distance: 306.5
click at [795, 177] on div "pssst! A Little Insight For Ya… Here are a few tools to get you on the right pa…" at bounding box center [421, 182] width 842 height 355
click at [745, 194] on div "How Buyers Want to be Sold This survey report shares direct input from buyers o…" at bounding box center [598, 174] width 318 height 39
click at [824, 184] on div "pssst! A Little Insight For Ya… Here are a few tools to get you on the right pa…" at bounding box center [421, 182] width 842 height 355
click at [814, 154] on div "pssst! A Little Insight For Ya… Here are a few tools to get you on the right pa…" at bounding box center [421, 182] width 842 height 355
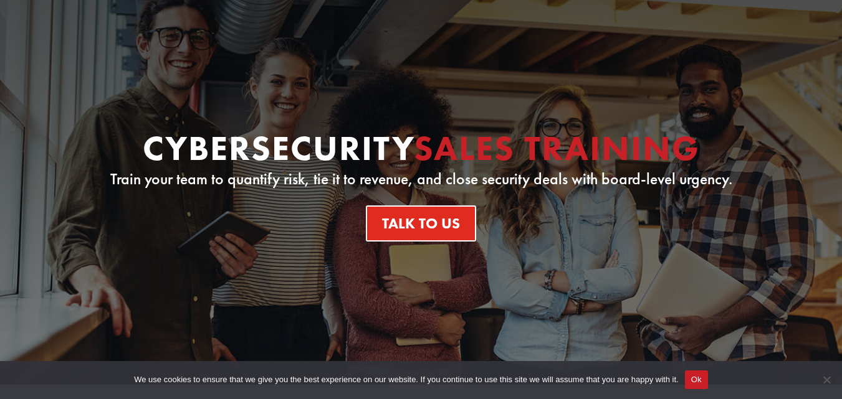
scroll to position [125, 0]
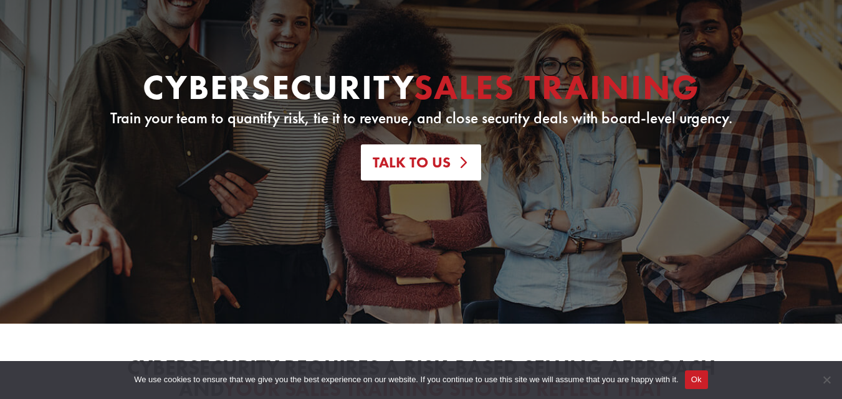
click at [432, 151] on link "Talk To Us" at bounding box center [421, 163] width 120 height 37
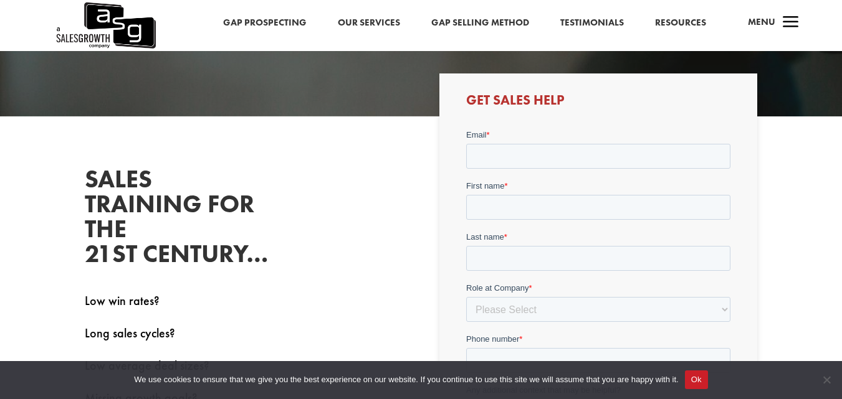
scroll to position [312, 0]
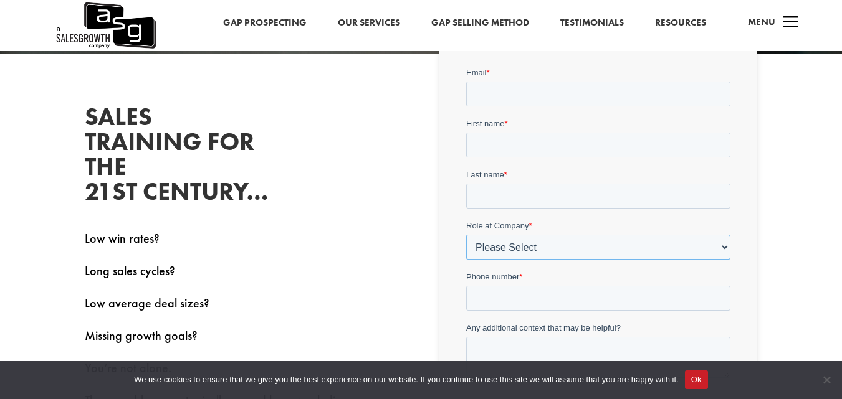
click at [528, 240] on select "Please Select C-Level (CRO, CSO, etc) Senior Leadership (VP of Sales, VP of Ena…" at bounding box center [598, 246] width 264 height 25
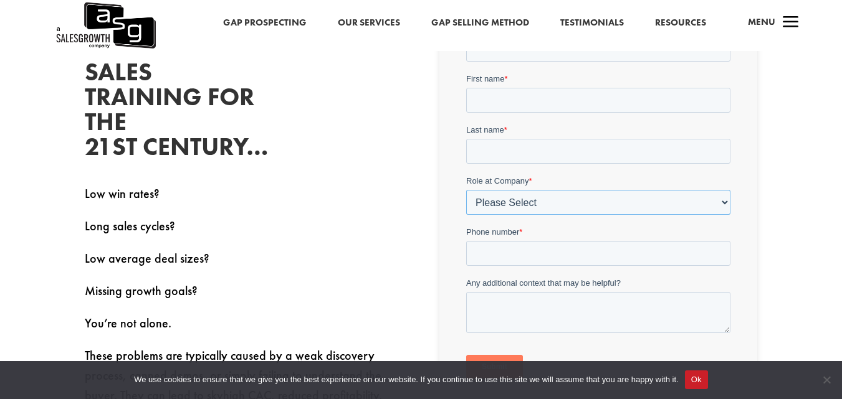
scroll to position [374, 0]
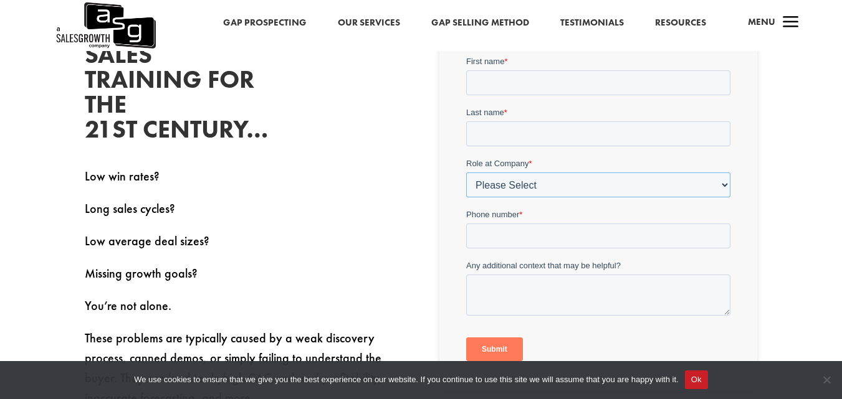
click at [527, 189] on select "Please Select C-Level (CRO, CSO, etc) Senior Leadership (VP of Sales, VP of Ena…" at bounding box center [598, 184] width 264 height 25
select select "Director/Manager (Sales Director, Regional Sales Manager, etc)"
click at [466, 175] on select "Please Select C-Level (CRO, CSO, etc) Senior Leadership (VP of Sales, VP of Ena…" at bounding box center [598, 184] width 264 height 25
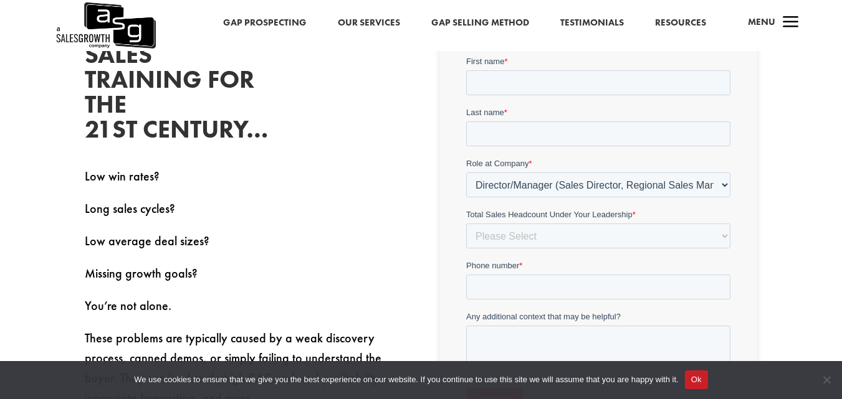
click at [394, 221] on p "Long sales cycles?" at bounding box center [244, 215] width 318 height 32
drag, startPoint x: 128, startPoint y: 174, endPoint x: 209, endPoint y: 178, distance: 80.5
click at [183, 174] on p "Low win rates?" at bounding box center [244, 182] width 318 height 32
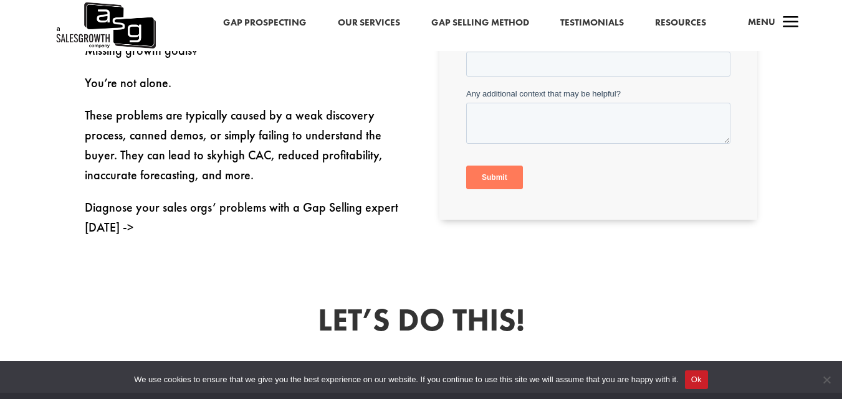
scroll to position [623, 0]
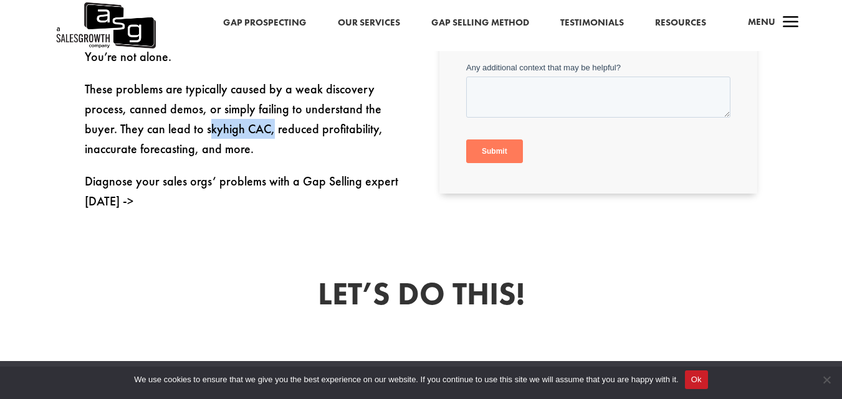
drag, startPoint x: 209, startPoint y: 113, endPoint x: 271, endPoint y: 121, distance: 62.8
click at [271, 121] on p "These problems are typically caused by a weak discovery process, canned demos, …" at bounding box center [244, 125] width 318 height 92
click at [285, 146] on p "These problems are typically caused by a weak discovery process, canned demos, …" at bounding box center [244, 125] width 318 height 92
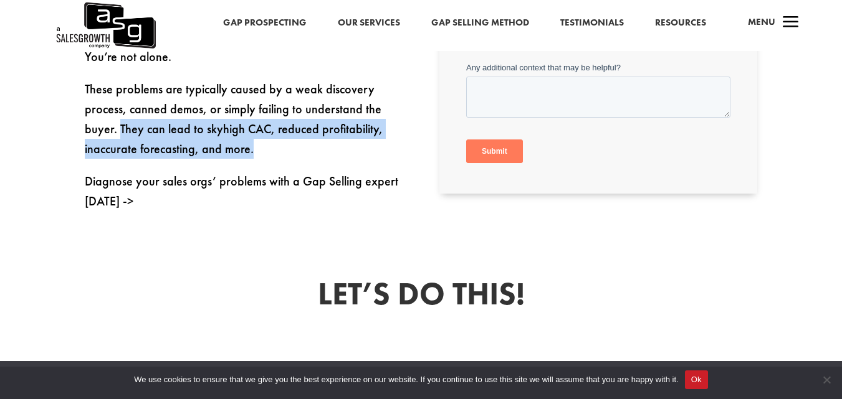
drag, startPoint x: 285, startPoint y: 146, endPoint x: 161, endPoint y: 114, distance: 127.4
click at [136, 113] on p "These problems are typically caused by a weak discovery process, canned demos, …" at bounding box center [244, 125] width 318 height 92
click at [188, 125] on span "These problems are typically caused by a weak discovery process, canned demos, …" at bounding box center [234, 119] width 298 height 76
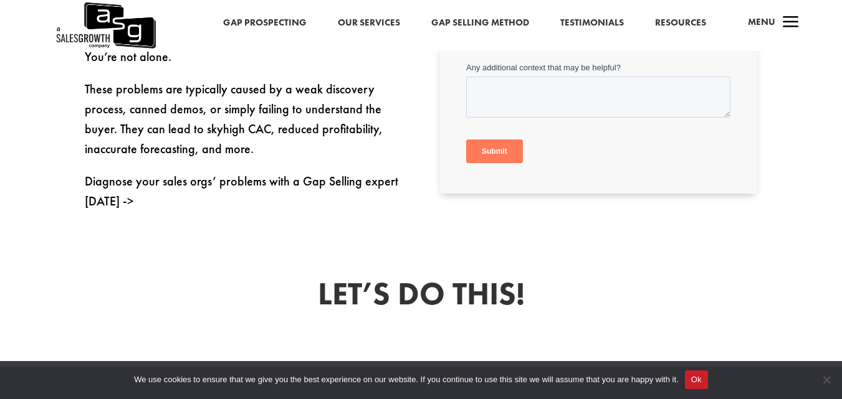
click at [232, 136] on span "These problems are typically caused by a weak discovery process, canned demos, …" at bounding box center [234, 119] width 298 height 76
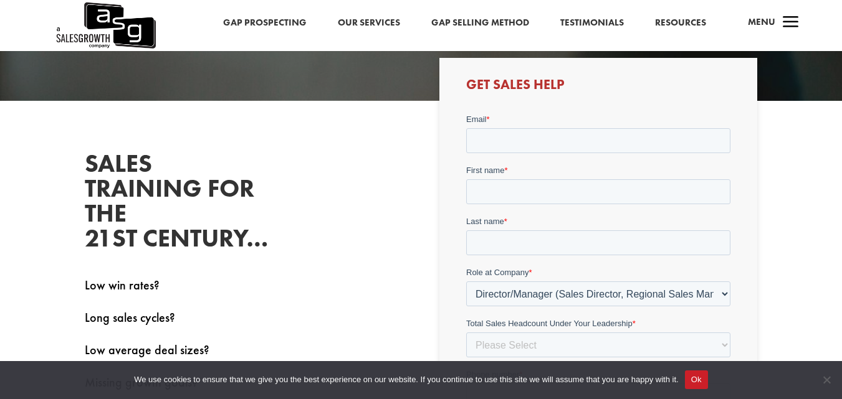
scroll to position [249, 0]
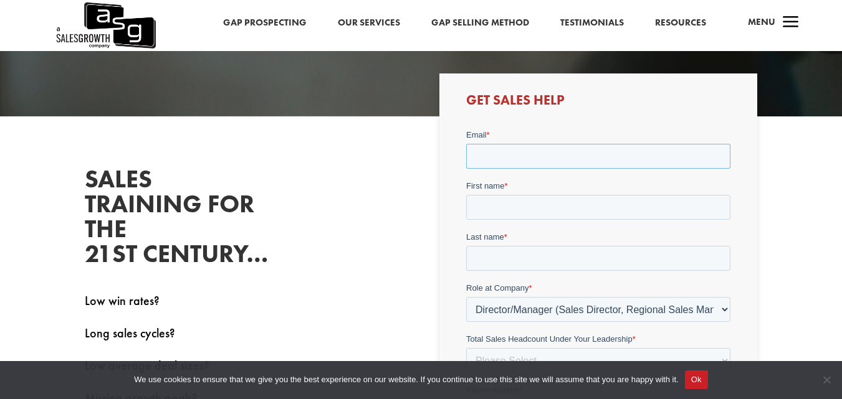
click at [523, 161] on input "Email *" at bounding box center [598, 155] width 264 height 25
type input "[EMAIL_ADDRESS][PERSON_NAME][DOMAIN_NAME]"
click at [544, 208] on input "First name *" at bounding box center [598, 206] width 264 height 25
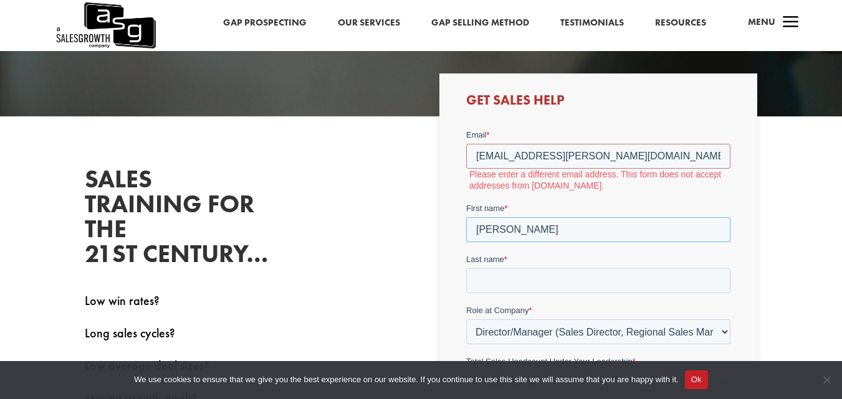
type input "[PERSON_NAME]"
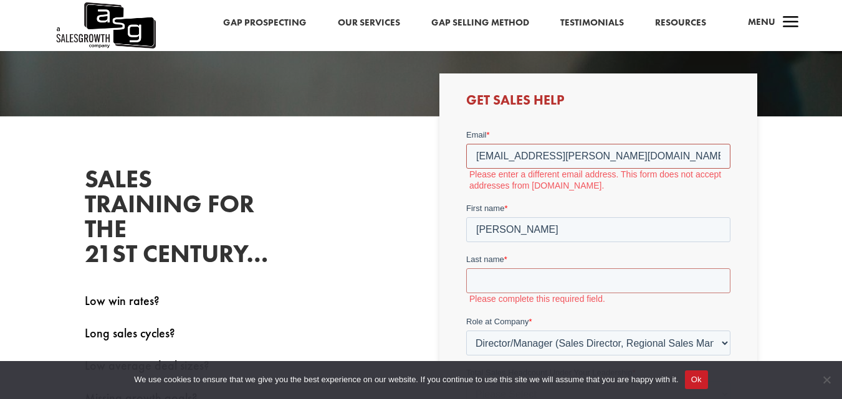
click at [599, 151] on input "[EMAIL_ADDRESS][PERSON_NAME][DOMAIN_NAME]" at bounding box center [598, 155] width 264 height 25
drag, startPoint x: 599, startPoint y: 151, endPoint x: 893, endPoint y: 273, distance: 318.3
click at [466, 151] on html "Email * [EMAIL_ADDRESS][PERSON_NAME][DOMAIN_NAME] Please enter a different emai…" at bounding box center [598, 360] width 264 height 464
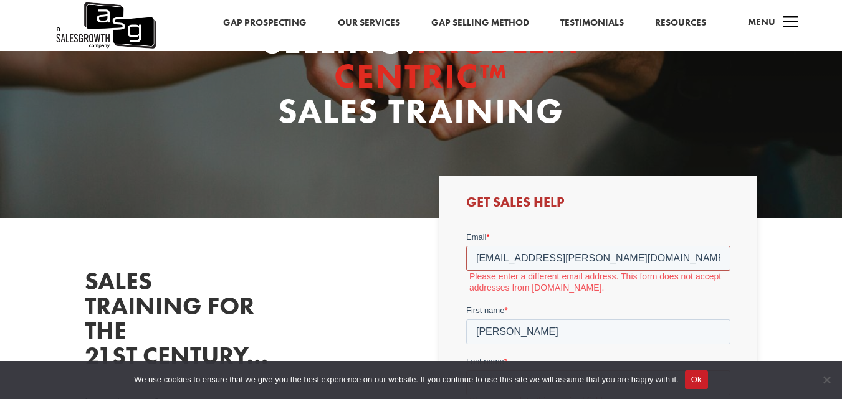
scroll to position [125, 0]
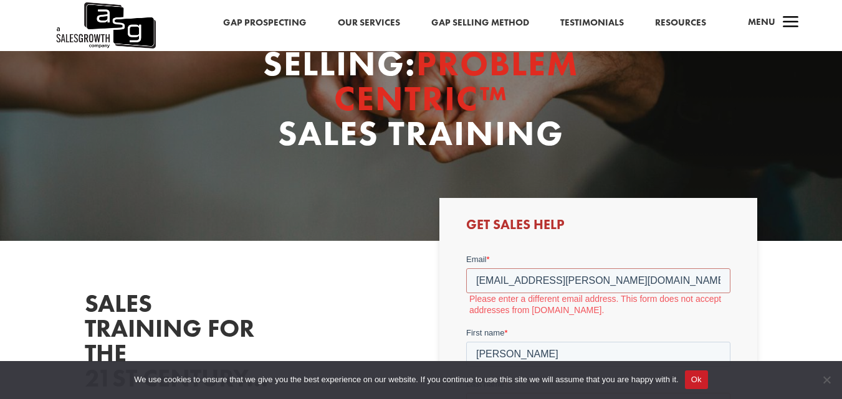
click at [597, 264] on label "Email *" at bounding box center [598, 259] width 264 height 12
click at [597, 268] on input "[EMAIL_ADDRESS][PERSON_NAME][DOMAIN_NAME]" at bounding box center [598, 280] width 264 height 25
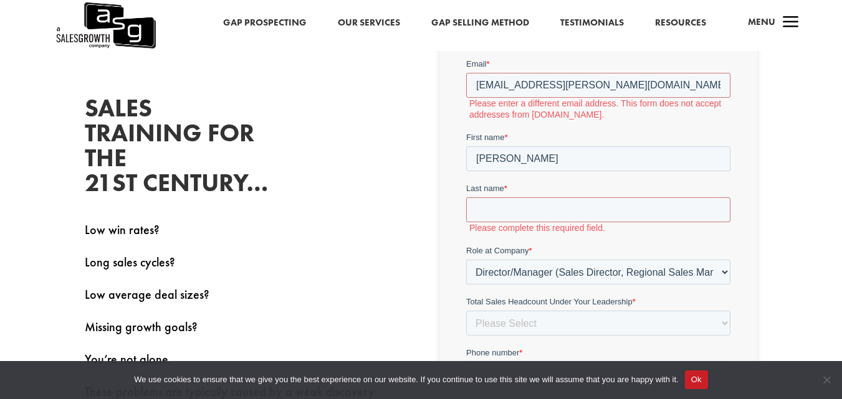
scroll to position [249, 0]
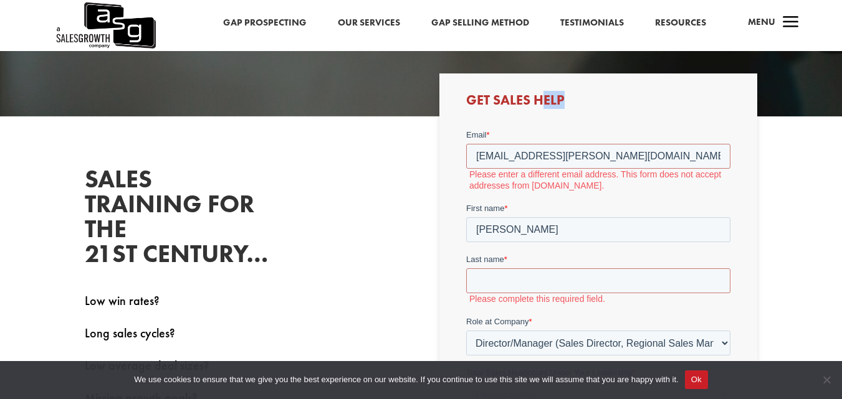
drag, startPoint x: 575, startPoint y: 105, endPoint x: 540, endPoint y: 96, distance: 36.0
click at [540, 96] on h3 "Get Sales Help" at bounding box center [598, 103] width 264 height 20
